Goal: Information Seeking & Learning: Learn about a topic

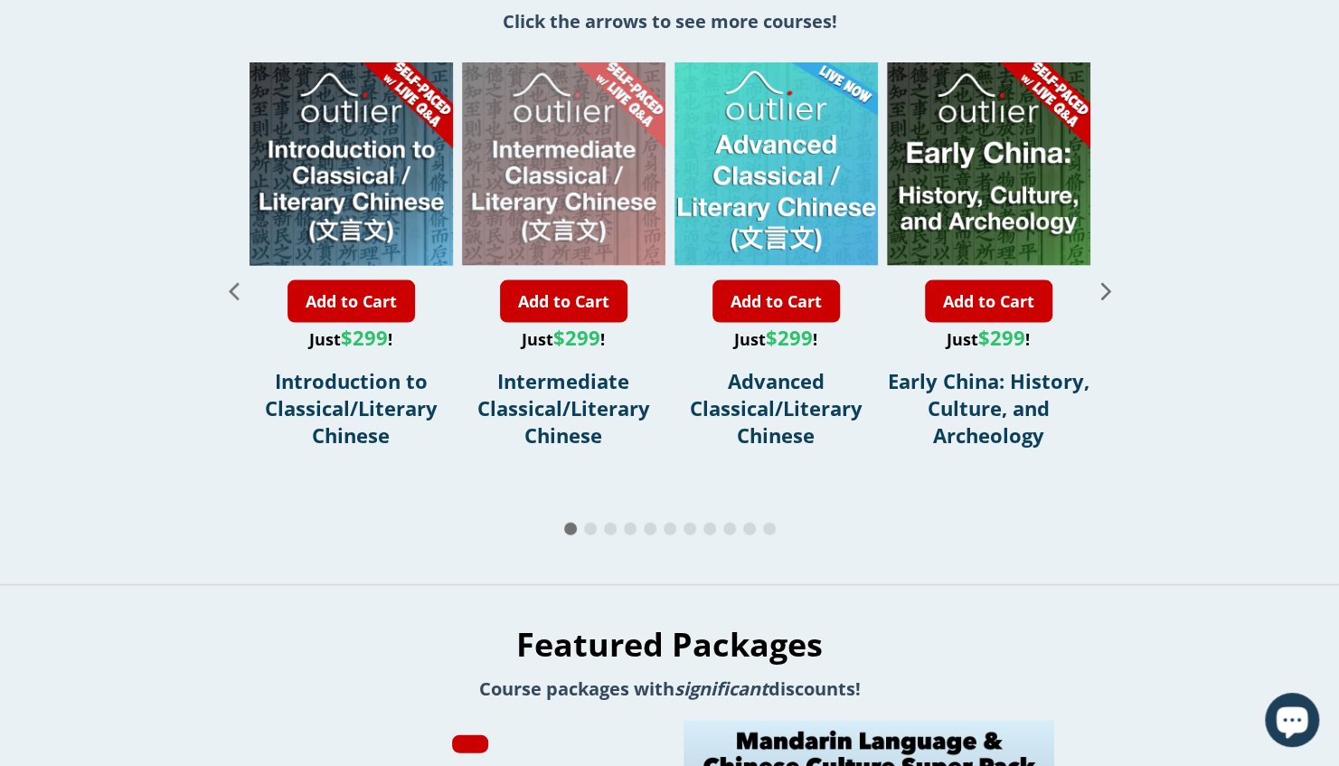
scroll to position [2125, 0]
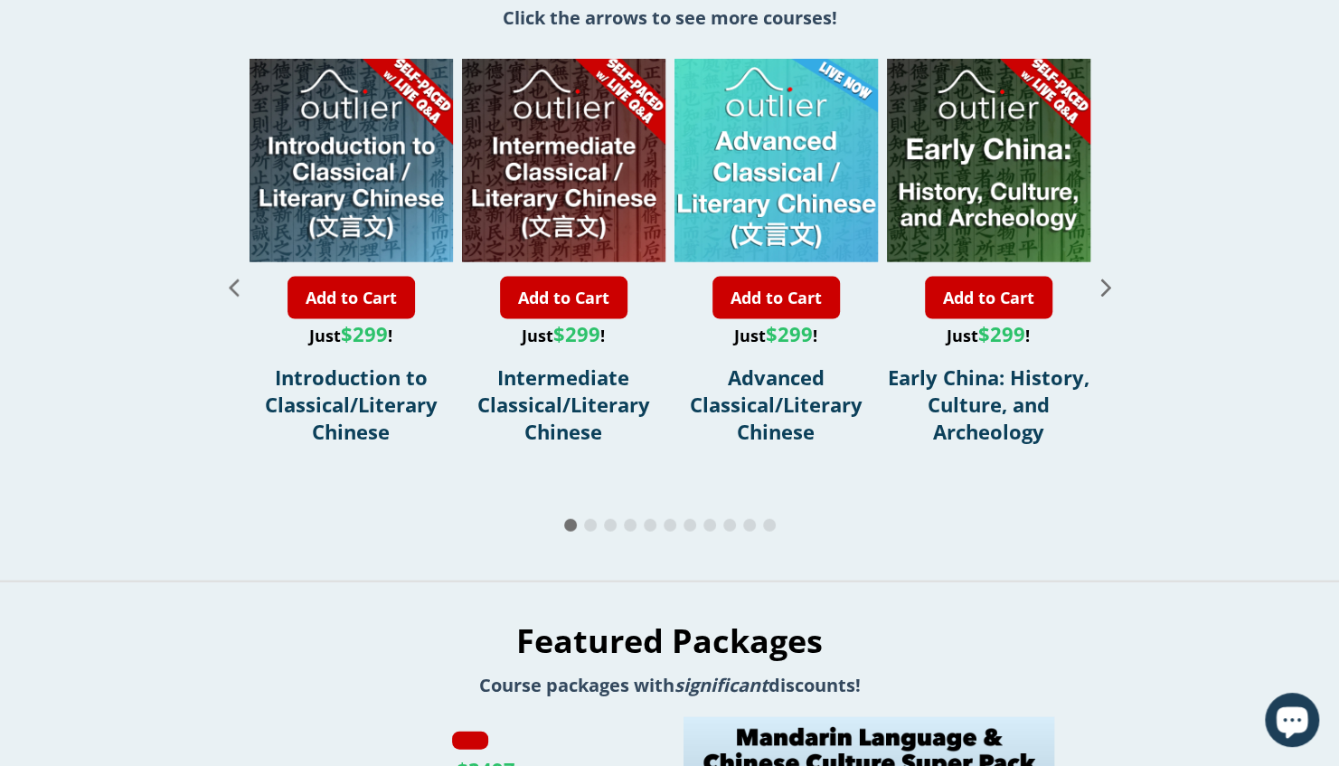
click at [1107, 279] on icon "Next slide" at bounding box center [1105, 287] width 10 height 17
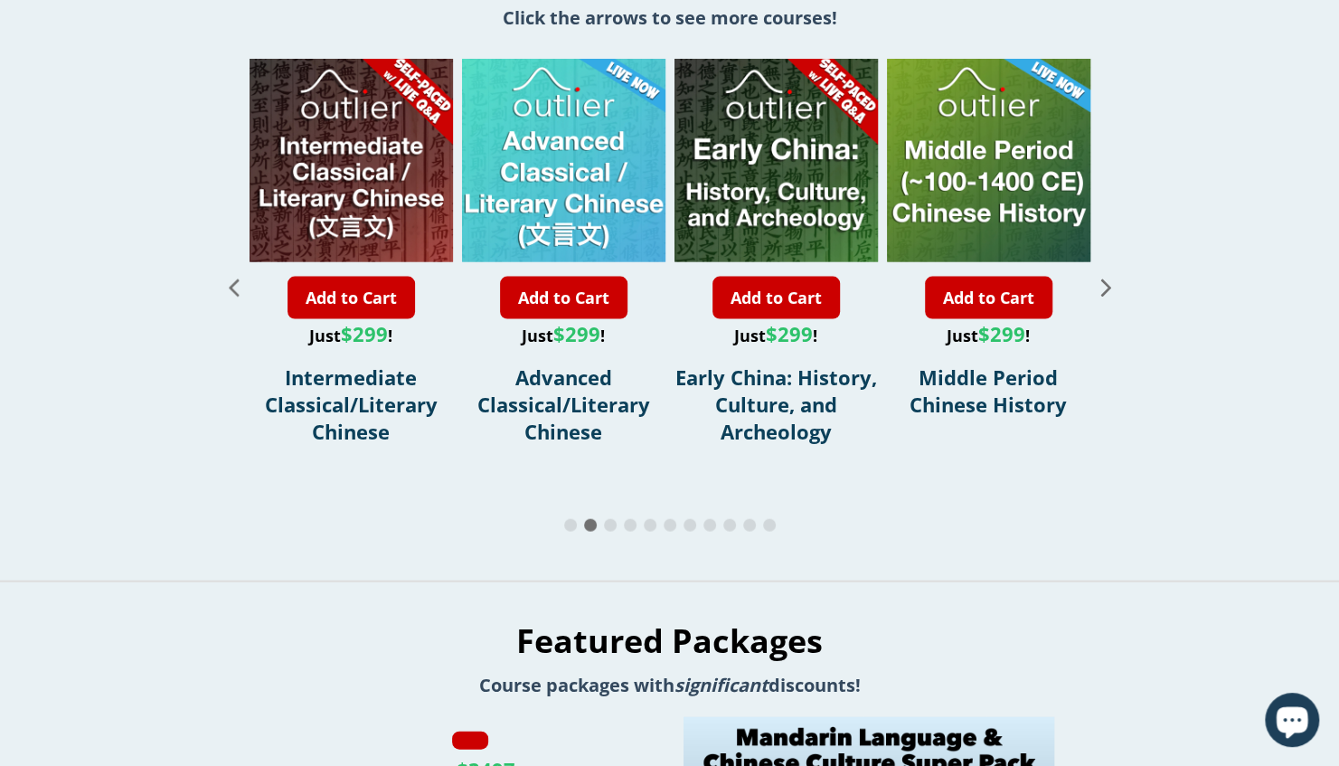
click at [1107, 279] on icon "Next slide" at bounding box center [1105, 287] width 10 height 17
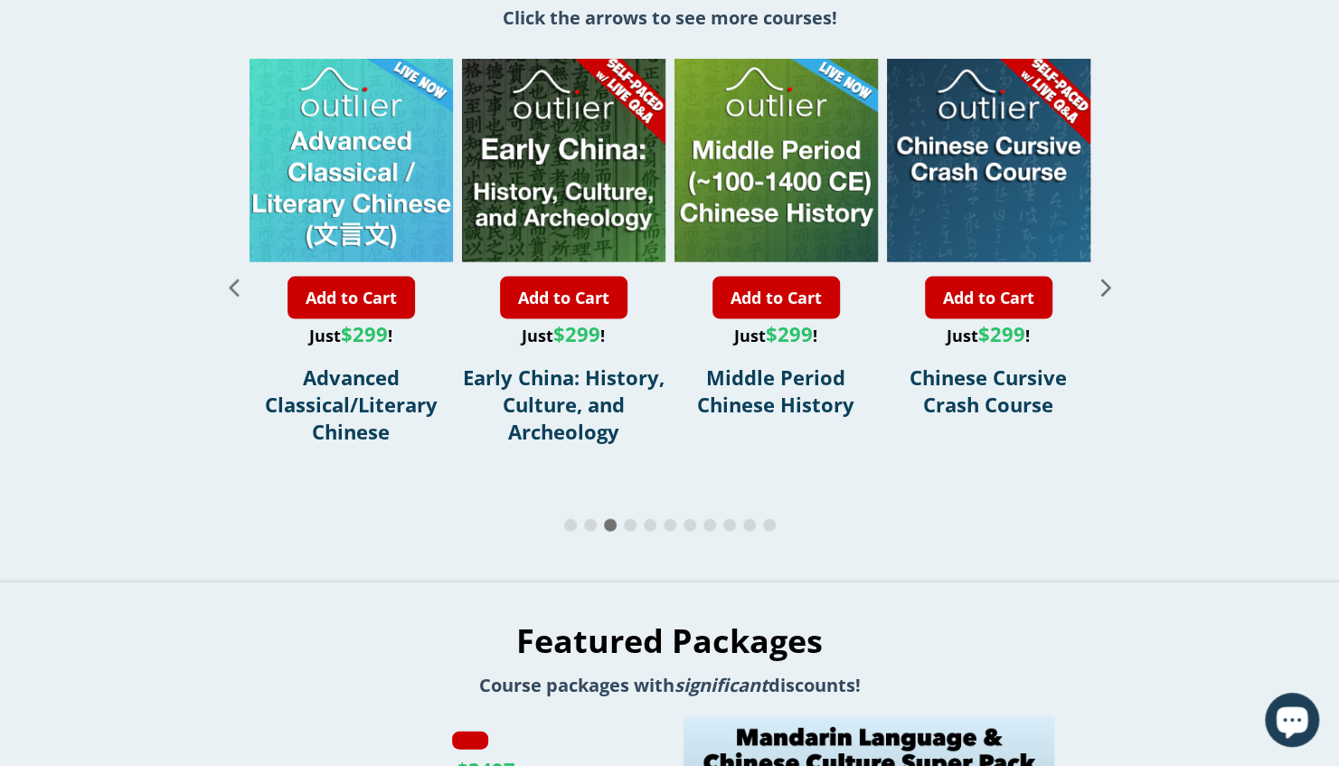
click at [1107, 279] on icon "Next slide" at bounding box center [1105, 287] width 10 height 17
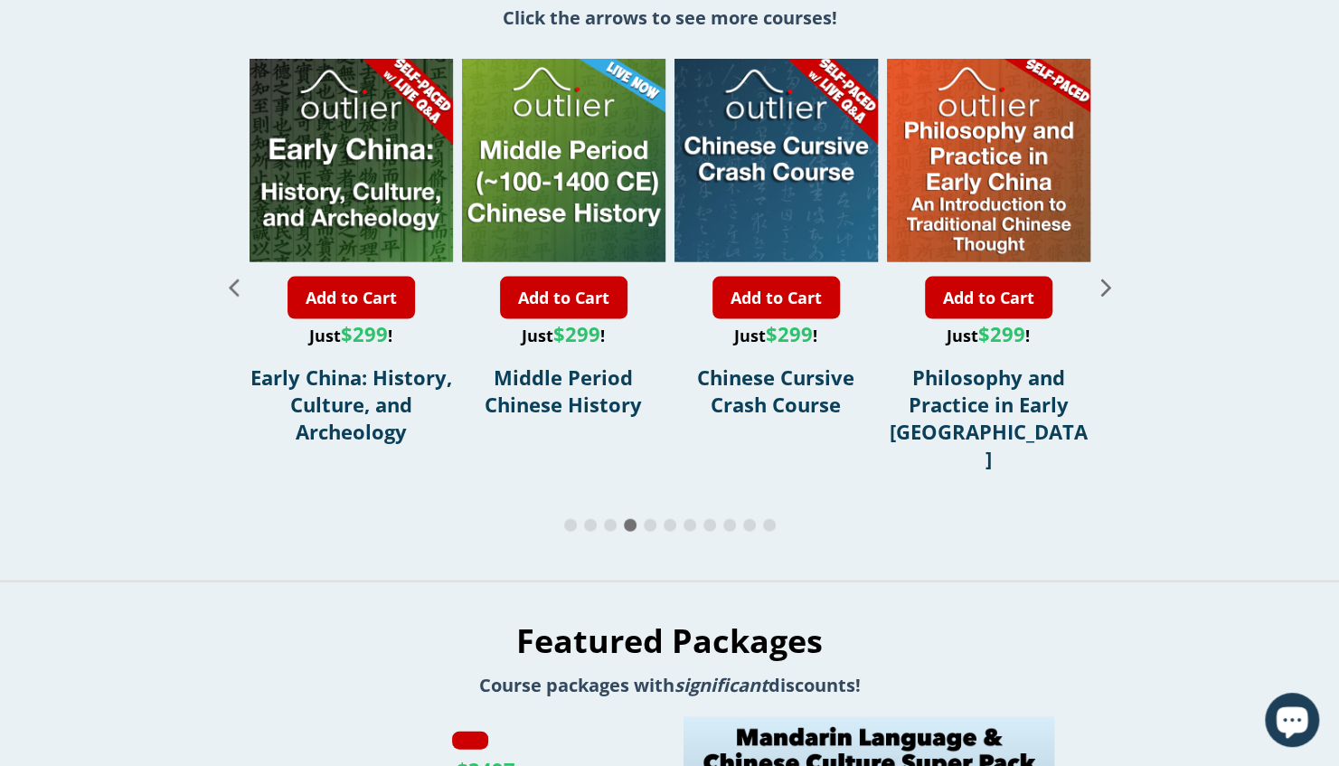
click at [1107, 279] on icon "Next slide" at bounding box center [1105, 287] width 10 height 17
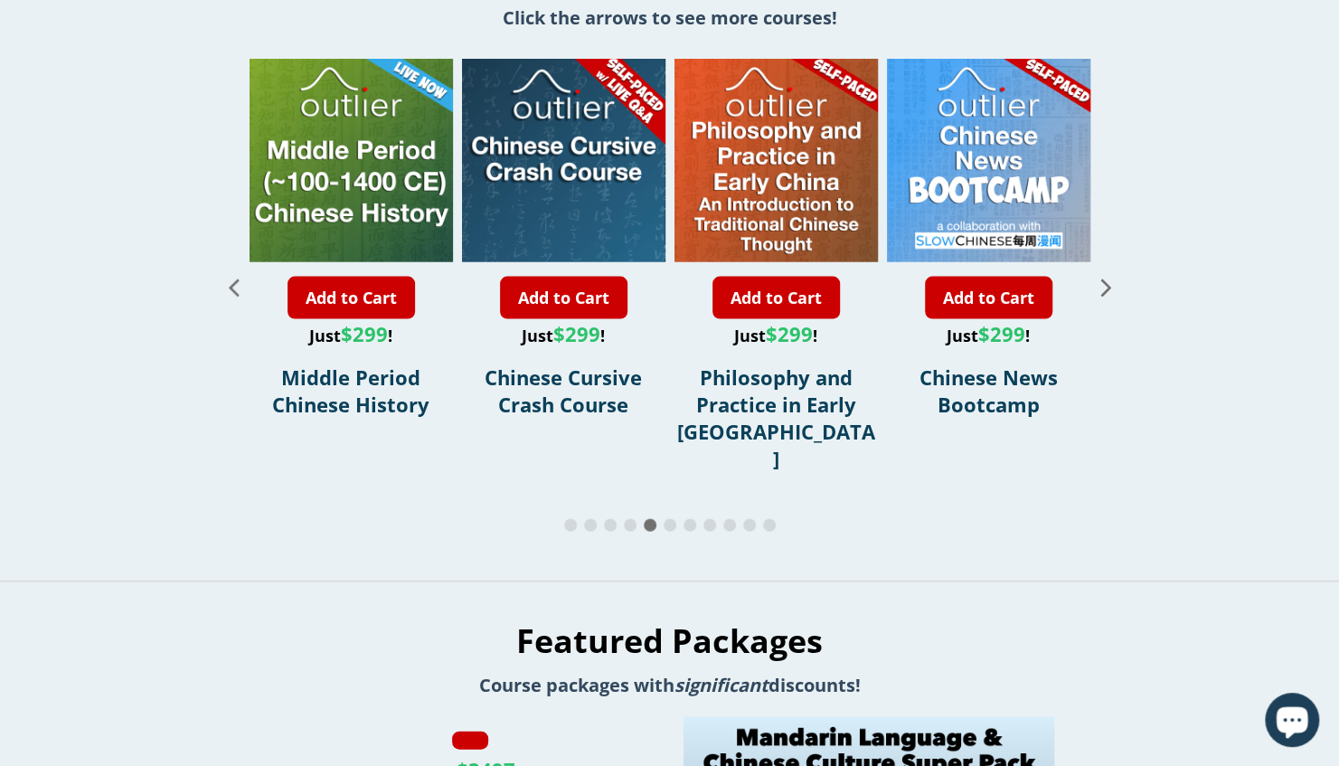
click at [1107, 279] on icon "Next slide" at bounding box center [1105, 287] width 10 height 17
click at [1107, 275] on icon "Next slide" at bounding box center [1106, 287] width 32 height 32
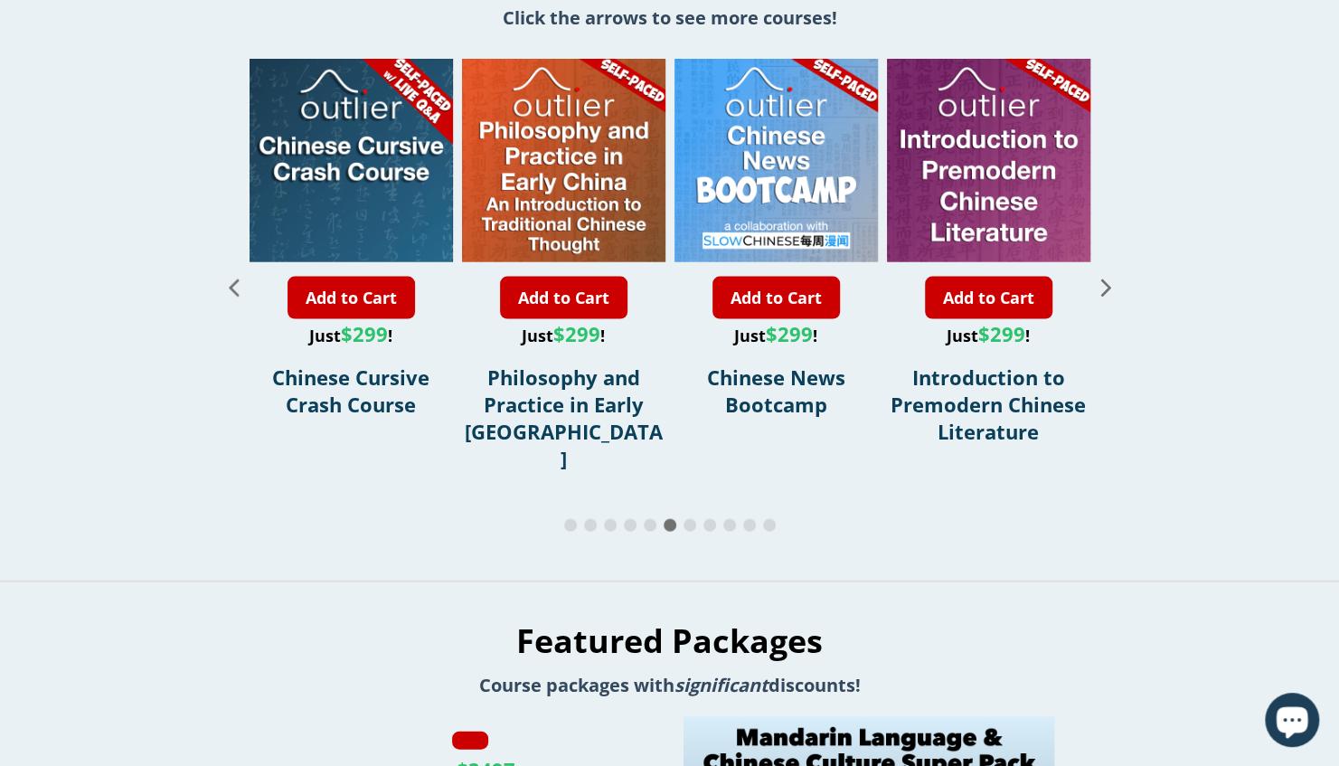
click at [1107, 275] on icon "Next slide" at bounding box center [1106, 287] width 32 height 32
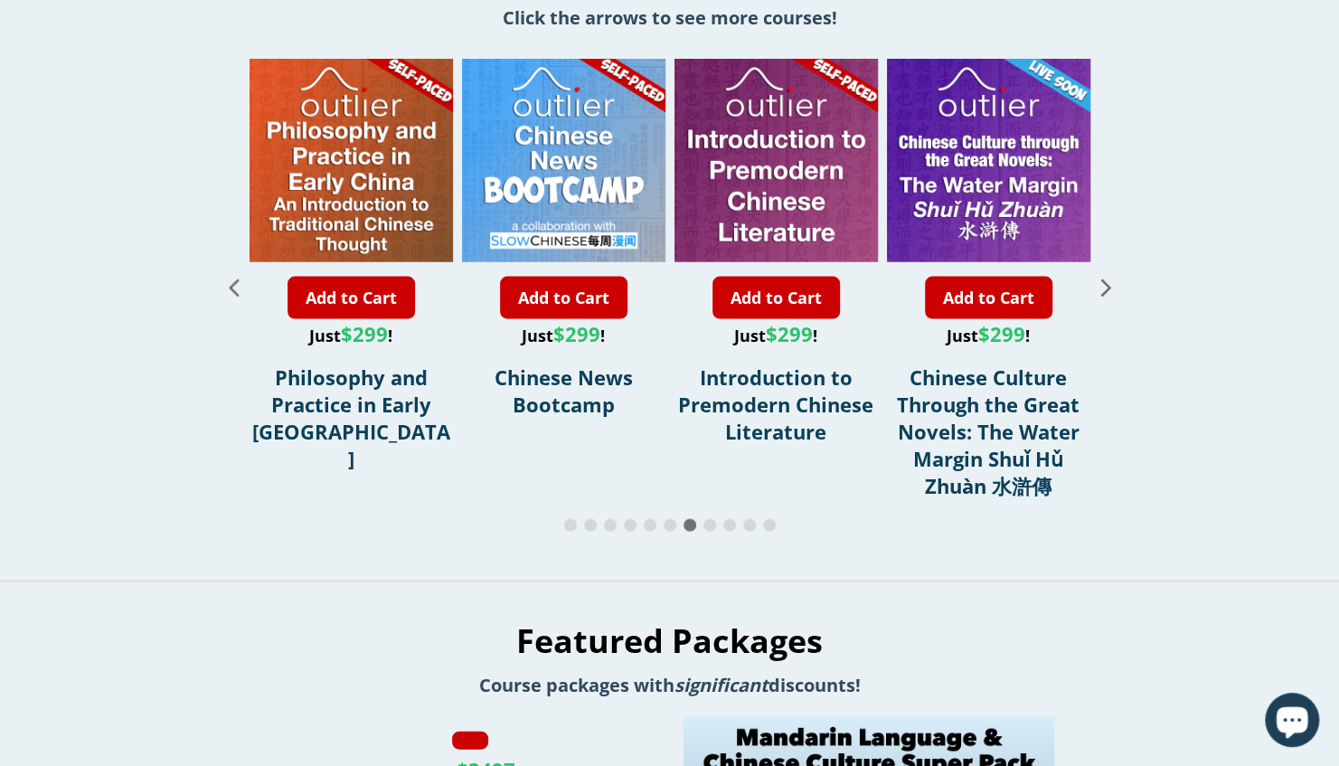
click at [1107, 275] on icon "Next slide" at bounding box center [1106, 287] width 32 height 32
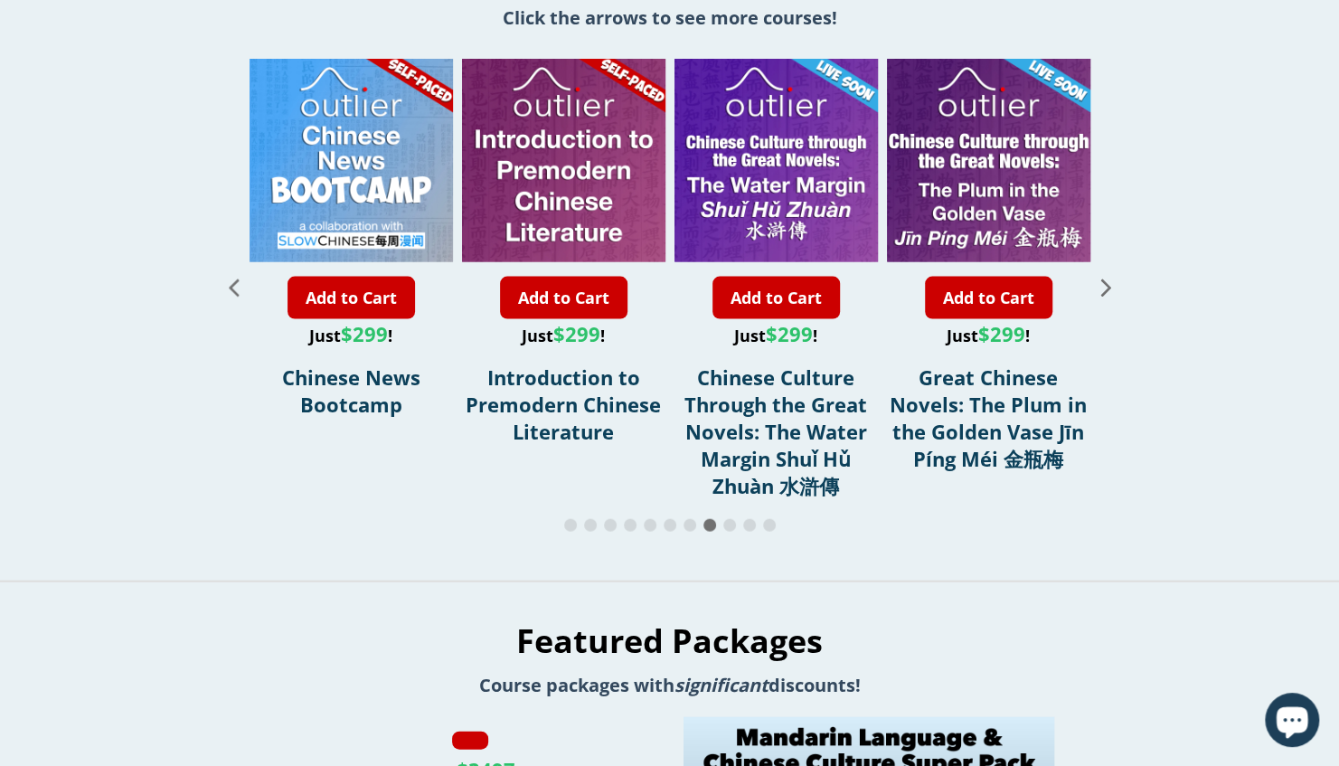
click at [1107, 275] on icon "Next slide" at bounding box center [1106, 287] width 32 height 32
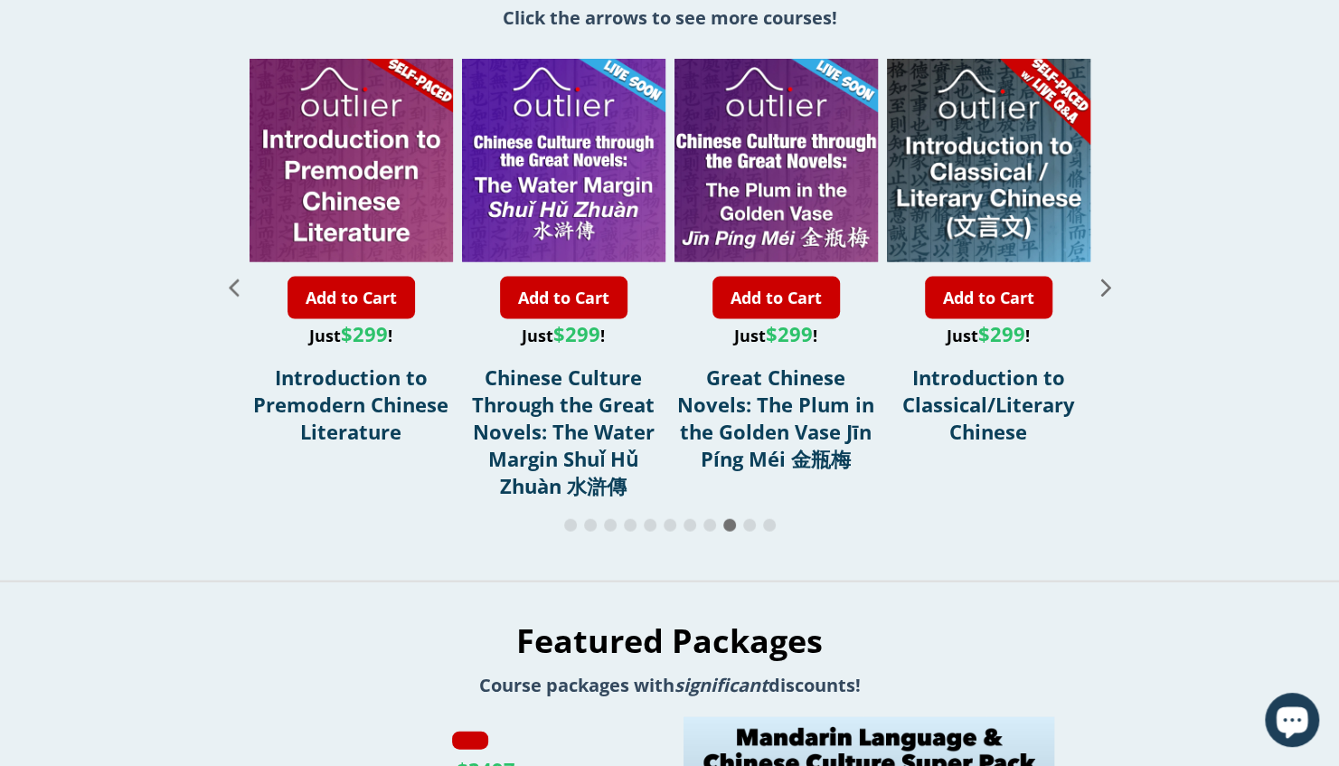
click at [1107, 275] on icon "Next slide" at bounding box center [1106, 287] width 32 height 32
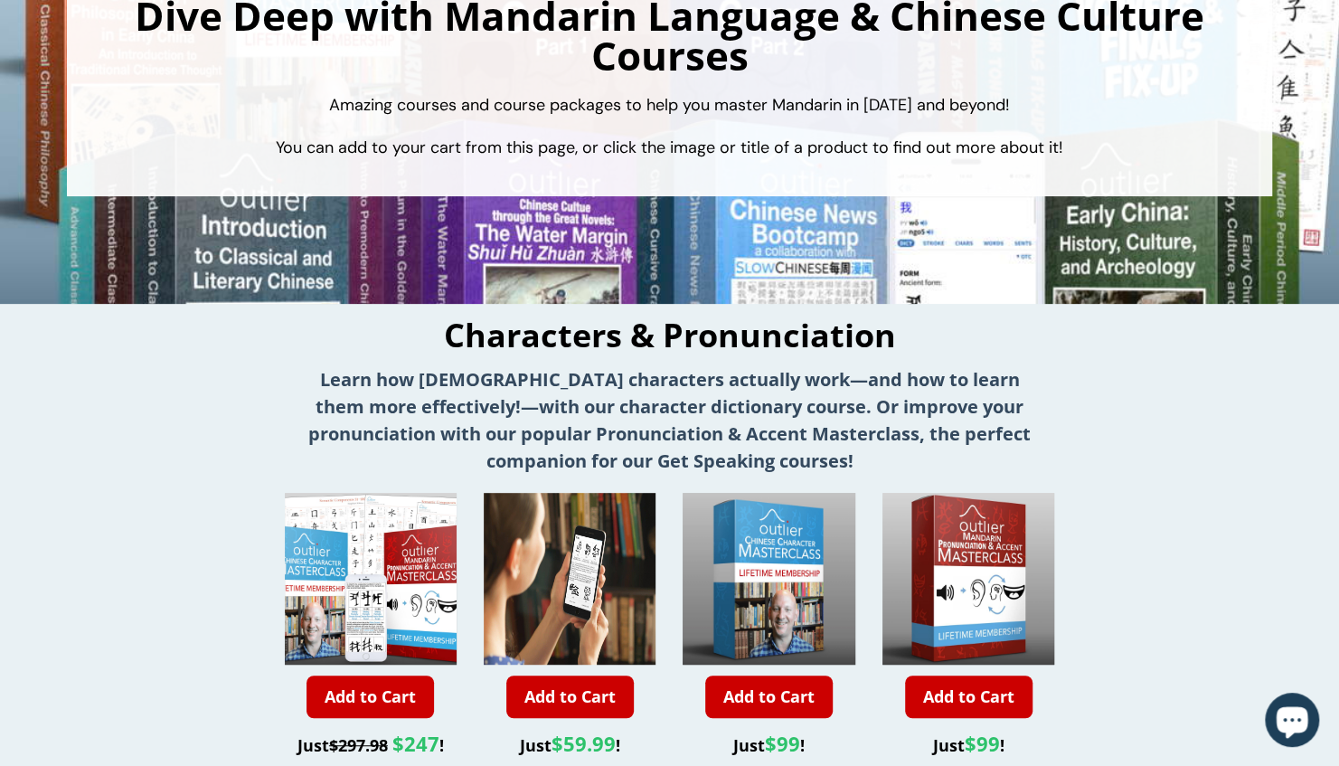
scroll to position [0, 0]
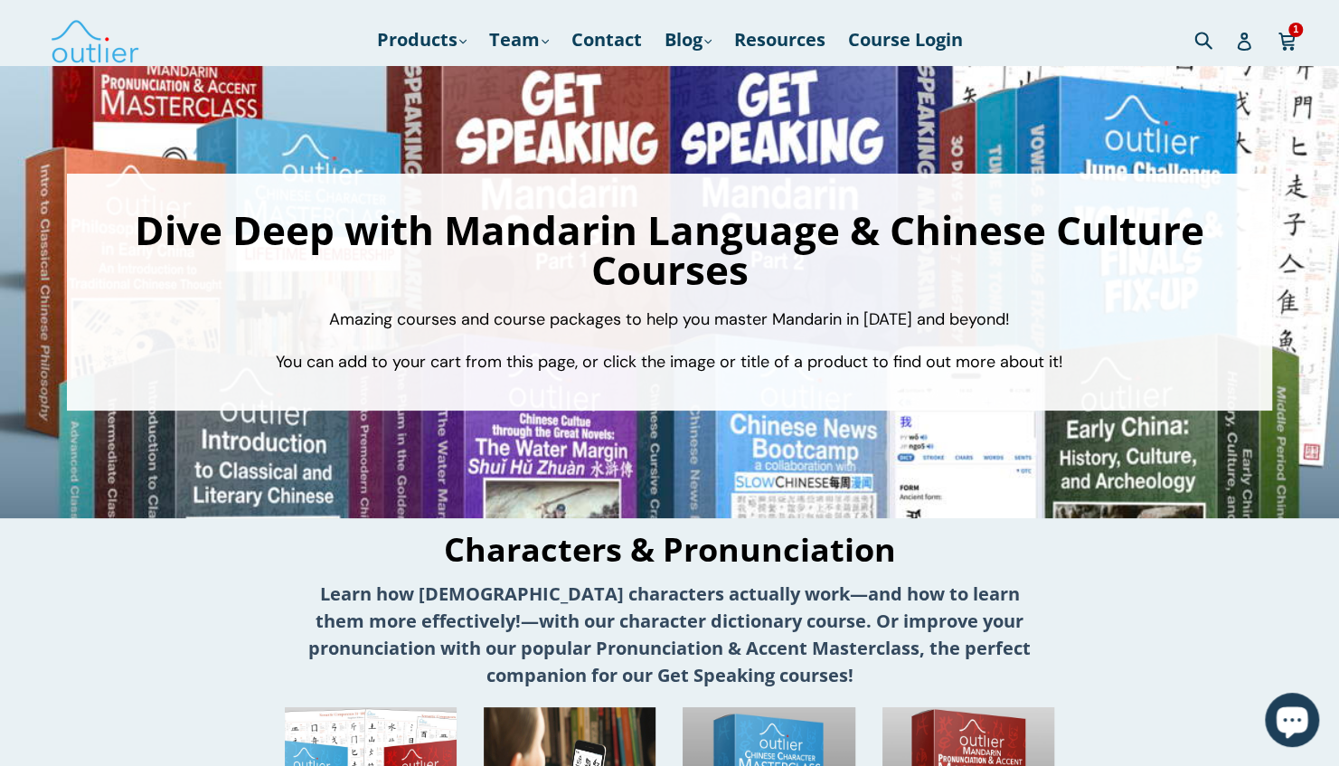
click at [492, 80] on div "Dive Deep with Mandarin Language & Chinese Culture Courses Amazing courses and …" at bounding box center [669, 292] width 1339 height 452
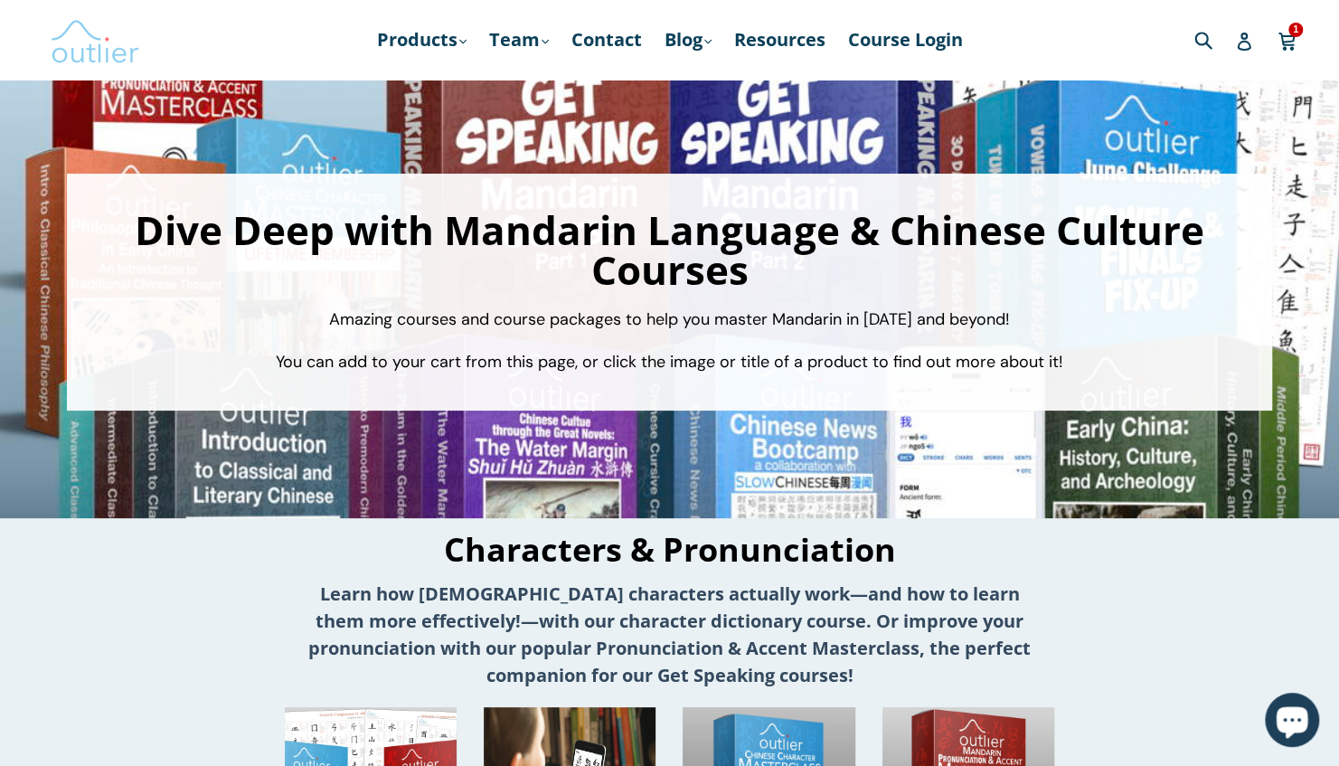
click at [114, 40] on img at bounding box center [95, 40] width 90 height 52
